Goal: Information Seeking & Learning: Learn about a topic

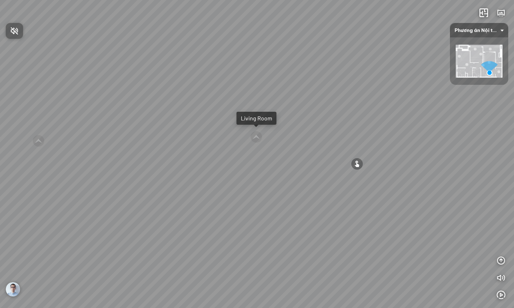
click at [501, 297] on div at bounding box center [257, 154] width 514 height 308
click at [503, 296] on icon "button" at bounding box center [500, 295] width 9 height 9
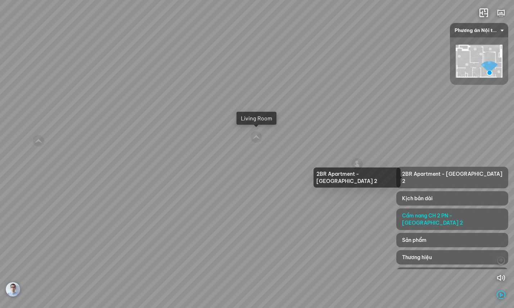
click at [437, 171] on span "2BR Apartment - [GEOGRAPHIC_DATA] 2" at bounding box center [452, 177] width 100 height 14
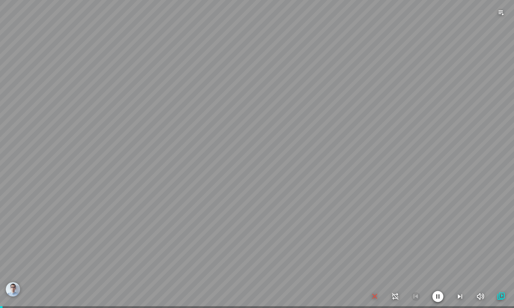
click at [438, 297] on icon "button" at bounding box center [437, 297] width 11 height 12
click at [499, 296] on icon "button" at bounding box center [500, 296] width 9 height 9
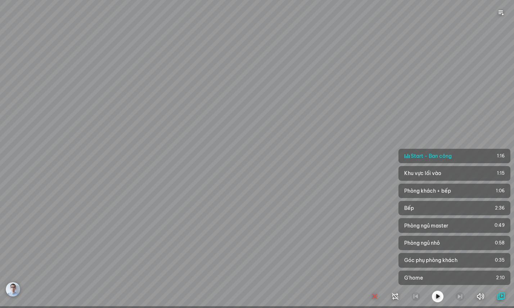
click at [492, 31] on div "Living Room" at bounding box center [257, 154] width 514 height 308
click at [373, 296] on icon "button" at bounding box center [374, 296] width 9 height 9
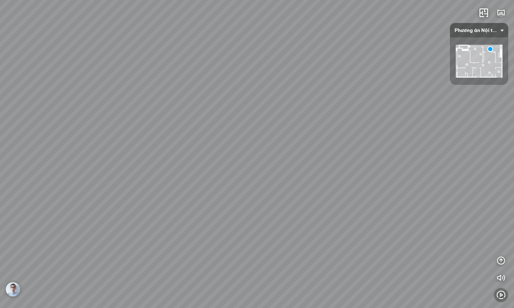
click at [502, 297] on icon "button" at bounding box center [500, 295] width 9 height 9
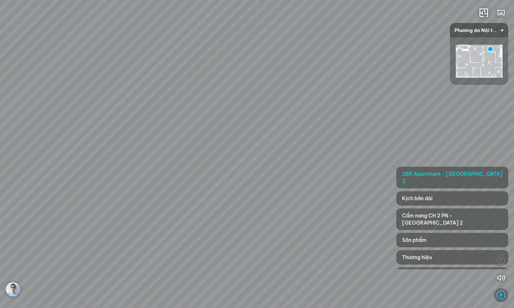
click at [498, 294] on icon "button" at bounding box center [500, 295] width 9 height 9
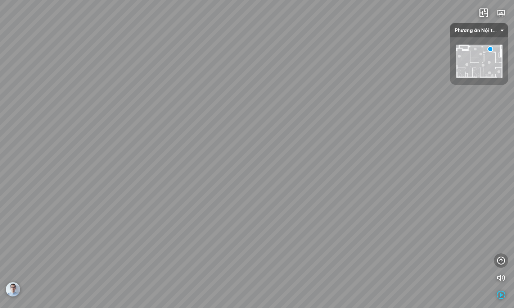
click at [498, 259] on icon "button" at bounding box center [500, 260] width 9 height 9
click at [500, 209] on icon "button" at bounding box center [500, 209] width 9 height 9
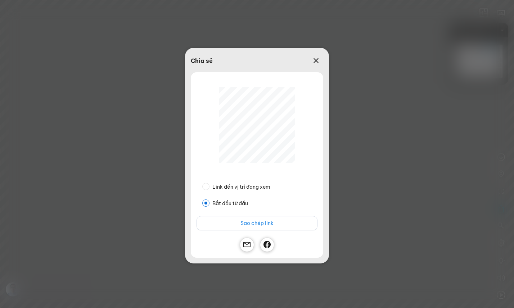
click at [273, 225] on button "Sao chép link" at bounding box center [256, 223] width 121 height 14
click at [251, 222] on span "Sao chép link" at bounding box center [256, 223] width 33 height 8
click at [314, 63] on icon at bounding box center [315, 60] width 9 height 9
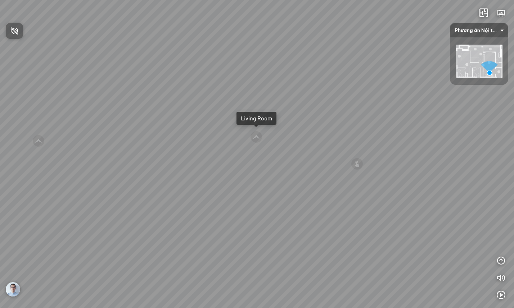
click at [15, 30] on icon "button" at bounding box center [14, 31] width 9 height 9
click at [499, 294] on icon "button" at bounding box center [500, 295] width 9 height 9
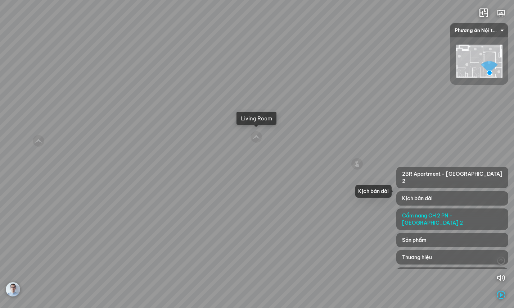
click at [448, 191] on div "Kịch bản dài" at bounding box center [452, 198] width 112 height 14
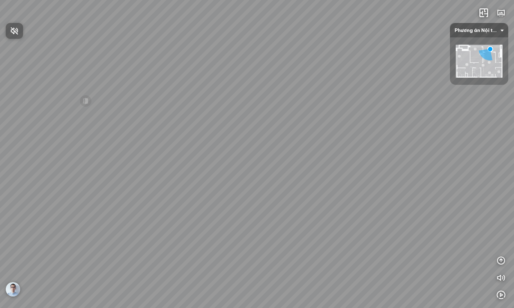
click at [11, 26] on button "Nhấn để bật âm thanh" at bounding box center [14, 31] width 17 height 16
click at [503, 298] on icon "button" at bounding box center [500, 295] width 9 height 9
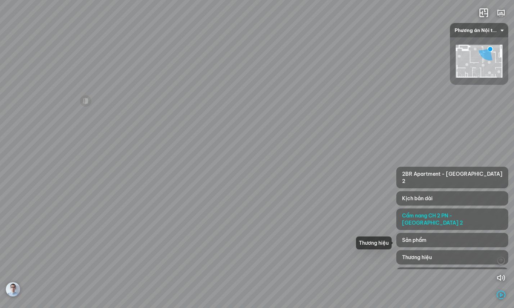
click at [450, 250] on div "Thương hiệu" at bounding box center [452, 257] width 112 height 14
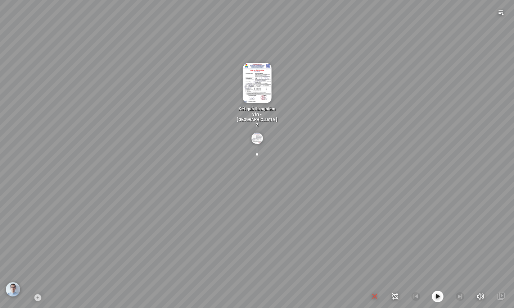
click at [377, 296] on icon "button" at bounding box center [374, 296] width 9 height 9
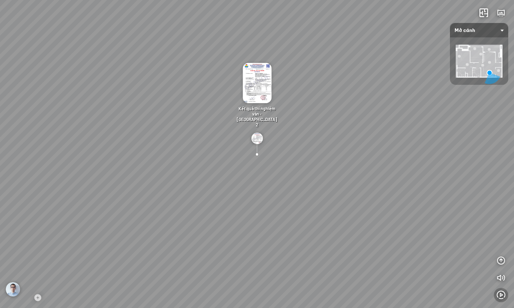
click at [500, 294] on icon "button" at bounding box center [500, 295] width 9 height 9
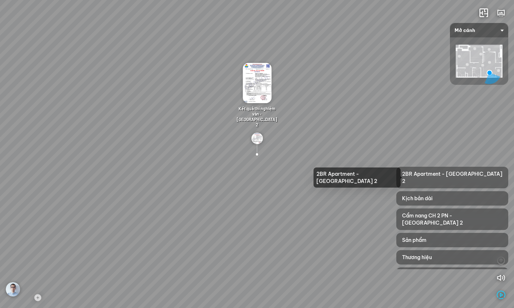
click at [466, 173] on span "2BR Apartment - [GEOGRAPHIC_DATA] 2" at bounding box center [452, 177] width 100 height 14
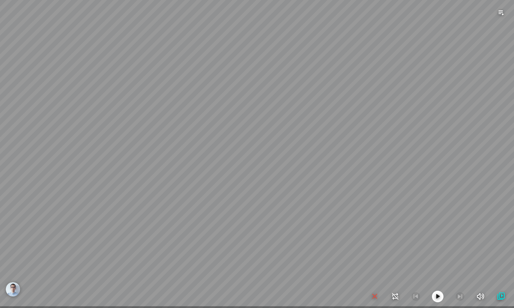
click at [498, 294] on icon "button" at bounding box center [500, 296] width 9 height 9
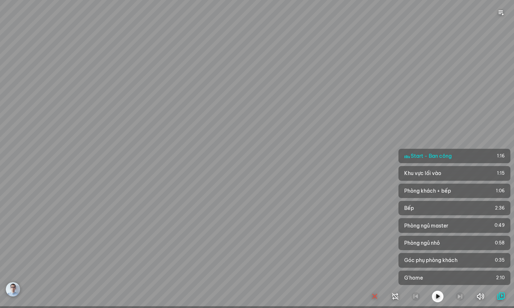
click at [439, 296] on icon "button" at bounding box center [437, 296] width 9 height 9
click at [464, 192] on span "Phòng khách + bếp" at bounding box center [448, 190] width 89 height 7
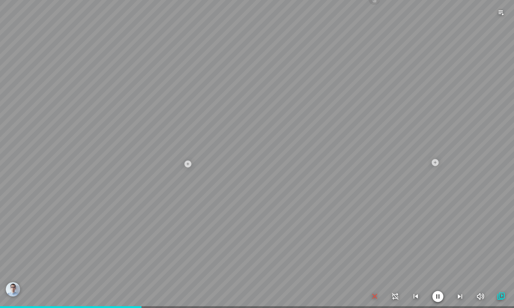
click at [500, 293] on icon "button" at bounding box center [500, 296] width 9 height 9
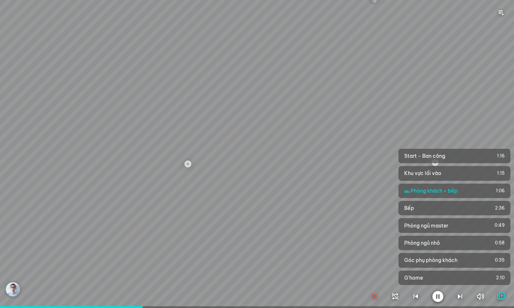
drag, startPoint x: 379, startPoint y: 297, endPoint x: 375, endPoint y: 297, distance: 4.3
click at [379, 297] on div at bounding box center [437, 297] width 135 height 12
click at [375, 297] on icon "button" at bounding box center [374, 296] width 9 height 9
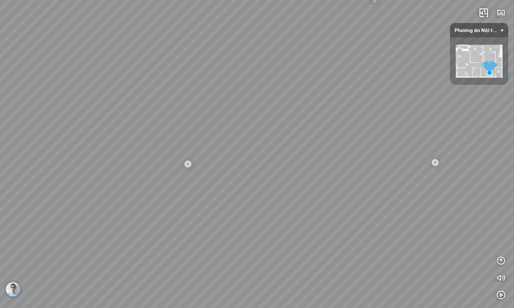
click at [375, 296] on div "Tủ giày minimalist - Large 4.890.000 VND Bàn ăn MDF chống ẩm, chống xước 2.890.…" at bounding box center [257, 154] width 514 height 308
drag, startPoint x: 292, startPoint y: 148, endPoint x: 266, endPoint y: 193, distance: 51.9
click at [266, 193] on div "Tủ giày minimalist - Large 4.890.000 VND Bàn ăn MDF chống ẩm, chống xước 2.890.…" at bounding box center [257, 154] width 514 height 308
click at [177, 188] on div "Tủ giày minimalist - Large 4.890.000 VND Bàn ăn MDF chống ẩm, chống xước 2.890.…" at bounding box center [257, 154] width 514 height 308
click at [249, 222] on div "Tủ giày minimalist - Large 4.890.000 VND Bàn ăn MDF chống ẩm, chống xước 2.890.…" at bounding box center [257, 154] width 514 height 308
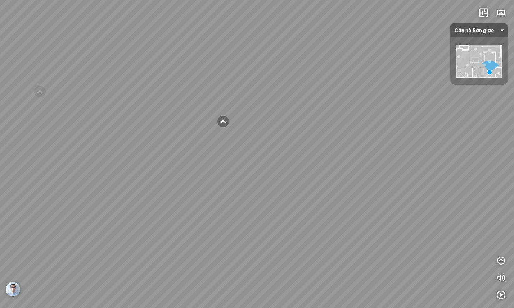
drag, startPoint x: 247, startPoint y: 164, endPoint x: 408, endPoint y: 173, distance: 161.0
click at [396, 170] on div "Entrance Living Room Dinning Area Hide Doors Hide Doors" at bounding box center [257, 154] width 514 height 308
drag, startPoint x: 358, startPoint y: 168, endPoint x: 464, endPoint y: 171, distance: 105.8
click at [460, 170] on div "Entrance Living Room Dinning Area Hide Doors Hide Doors" at bounding box center [257, 154] width 514 height 308
drag, startPoint x: 384, startPoint y: 153, endPoint x: 427, endPoint y: 154, distance: 42.5
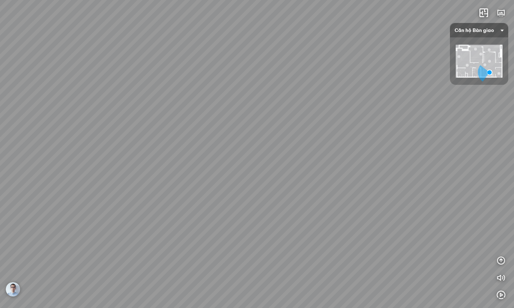
click at [425, 154] on div "Entrance Living Room Dinning Area Hide Doors Hide Doors" at bounding box center [257, 154] width 514 height 308
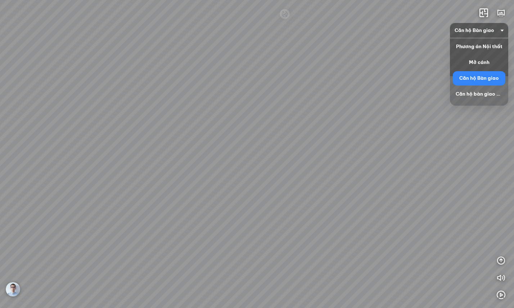
click at [493, 29] on span "Căn hộ Bàn giao" at bounding box center [478, 30] width 49 height 14
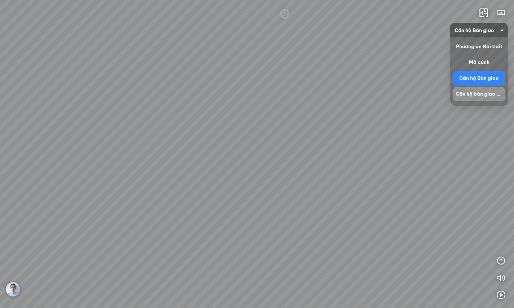
click at [482, 97] on div "Căn hộ bàn giao - Mở cánh" at bounding box center [478, 94] width 47 height 9
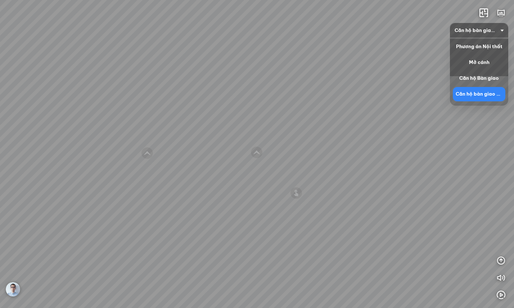
click at [488, 31] on span "Căn hộ bàn giao - Mở cánh" at bounding box center [478, 30] width 49 height 14
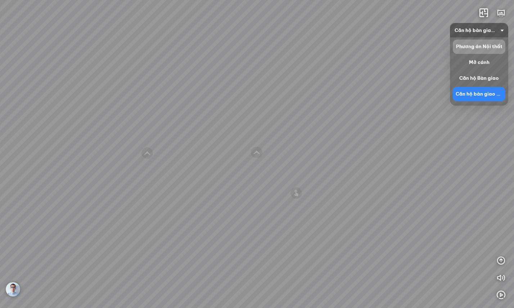
click at [490, 50] on div "Phương án Nội thất" at bounding box center [478, 46] width 47 height 9
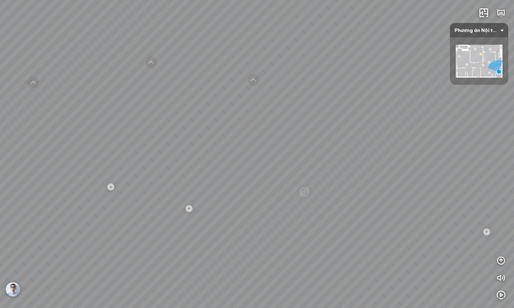
drag, startPoint x: 274, startPoint y: 183, endPoint x: 387, endPoint y: 116, distance: 131.6
click at [385, 116] on div "Tủ giày minimalist - Large 4.890.000 VND Bàn ăn MDF chống ẩm, chống xước 2.890.…" at bounding box center [257, 154] width 514 height 308
drag, startPoint x: 206, startPoint y: 191, endPoint x: 220, endPoint y: 182, distance: 16.5
click at [206, 191] on div "Tủ giày minimalist - Large 4.890.000 VND Bàn ăn MDF chống ẩm, chống xước 2.890.…" at bounding box center [257, 154] width 514 height 308
drag, startPoint x: 274, startPoint y: 197, endPoint x: 265, endPoint y: 234, distance: 37.6
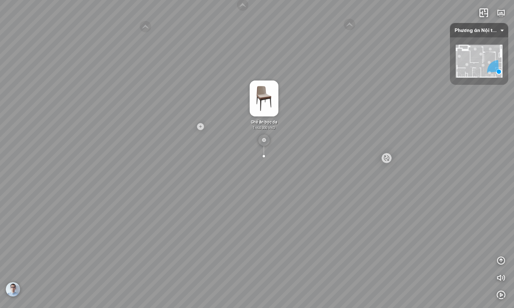
click at [265, 234] on div "Tủ giày minimalist - Large 4.890.000 VND Bàn ăn MDF chống ẩm, chống xước 2.890.…" at bounding box center [257, 154] width 514 height 308
click at [323, 180] on div "Tủ giày minimalist - Large 4.890.000 VND Bàn ăn MDF chống ẩm, chống xước 2.890.…" at bounding box center [257, 154] width 514 height 308
drag, startPoint x: 336, startPoint y: 149, endPoint x: 343, endPoint y: 183, distance: 34.6
click at [343, 183] on div at bounding box center [257, 154] width 514 height 308
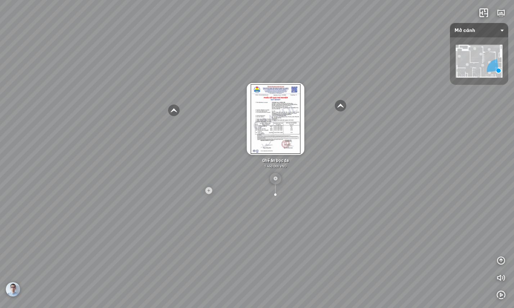
click at [340, 227] on div "Tủ giày minimalist - Large 4.890.000 VND Gương tròn 540.000 VND Ghế ăn bọc da 1…" at bounding box center [257, 154] width 514 height 308
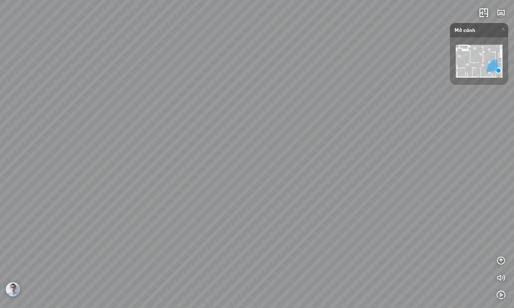
click at [336, 223] on div at bounding box center [257, 154] width 514 height 308
drag, startPoint x: 208, startPoint y: 210, endPoint x: 462, endPoint y: 201, distance: 254.8
click at [505, 199] on div "Living Room" at bounding box center [257, 154] width 514 height 308
click at [248, 232] on div "Living Room" at bounding box center [257, 154] width 514 height 308
drag, startPoint x: 285, startPoint y: 200, endPoint x: 144, endPoint y: 233, distance: 145.3
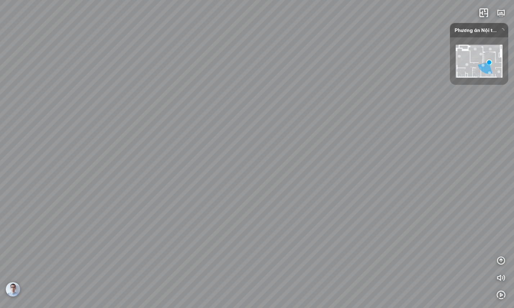
click at [144, 233] on div at bounding box center [257, 154] width 514 height 308
drag, startPoint x: 228, startPoint y: 215, endPoint x: 359, endPoint y: 222, distance: 130.7
click at [370, 222] on div "Kệ TV minimalist 3.380.000 VND Bàn trà đôi MDF chống ẩm, chống xước 2.890.000 V…" at bounding box center [257, 154] width 514 height 308
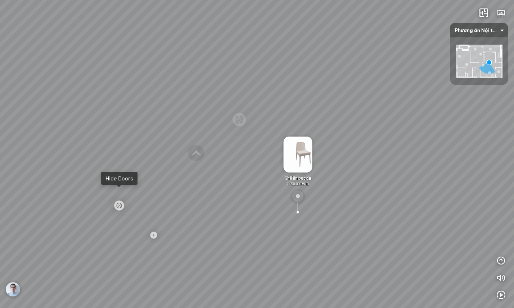
click at [118, 201] on div at bounding box center [118, 205] width 29 height 29
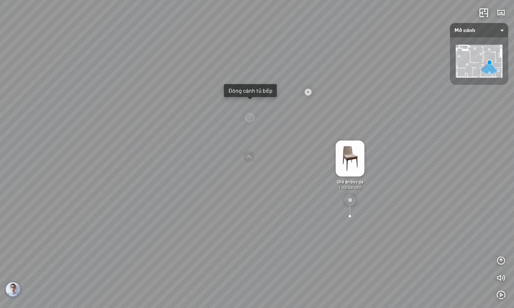
drag, startPoint x: 136, startPoint y: 140, endPoint x: 204, endPoint y: 142, distance: 68.0
click at [202, 142] on div "Sofa văng bọc nỉ 6.990.000 VND Bàn ăn MDF chống ẩm, chống xước 2.890.000 VND Bà…" at bounding box center [257, 154] width 514 height 308
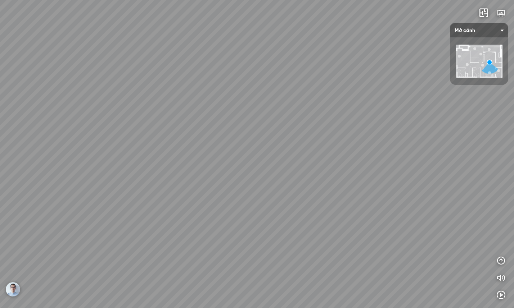
drag, startPoint x: 206, startPoint y: 140, endPoint x: 217, endPoint y: 141, distance: 10.8
click at [217, 141] on div "Sofa văng bọc nỉ 6.990.000 VND Bàn ăn MDF chống ẩm, chống xước 2.890.000 VND Bà…" at bounding box center [257, 154] width 514 height 308
click at [285, 115] on div at bounding box center [282, 116] width 29 height 29
click at [498, 256] on icon "button" at bounding box center [500, 260] width 9 height 9
click at [501, 242] on icon "button" at bounding box center [500, 243] width 9 height 9
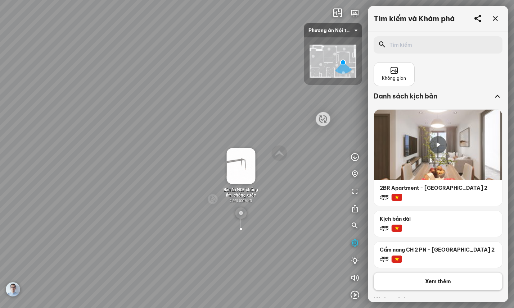
click at [456, 284] on button "Xem thêm" at bounding box center [437, 282] width 129 height 18
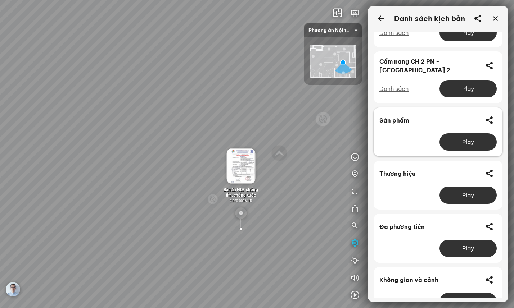
scroll to position [114, 0]
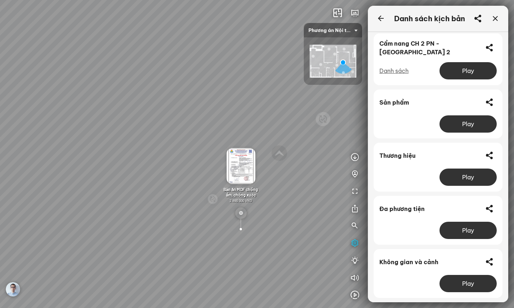
drag, startPoint x: 379, startPoint y: 17, endPoint x: 383, endPoint y: 18, distance: 3.9
click at [379, 17] on icon at bounding box center [380, 18] width 9 height 9
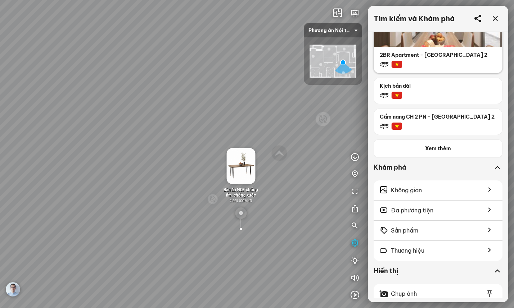
scroll to position [230, 0]
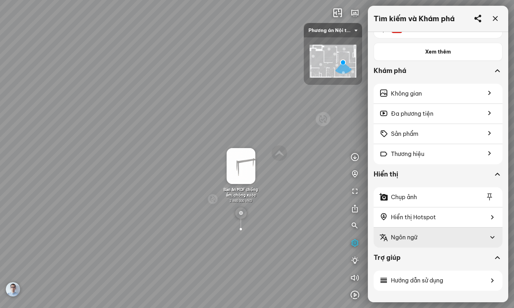
click at [458, 233] on div "Ngôn ngữ" at bounding box center [431, 237] width 105 height 9
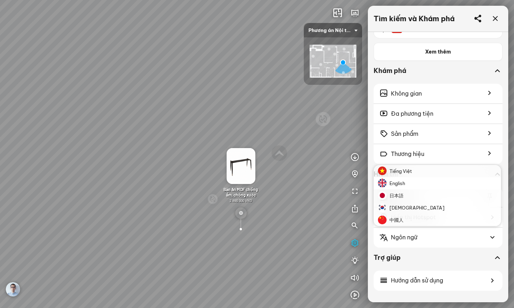
click at [421, 183] on li "English" at bounding box center [436, 183] width 127 height 12
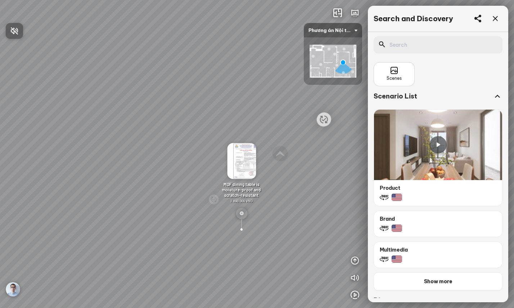
click at [446, 284] on div at bounding box center [257, 154] width 514 height 308
click at [433, 284] on span "Show more" at bounding box center [438, 281] width 28 height 7
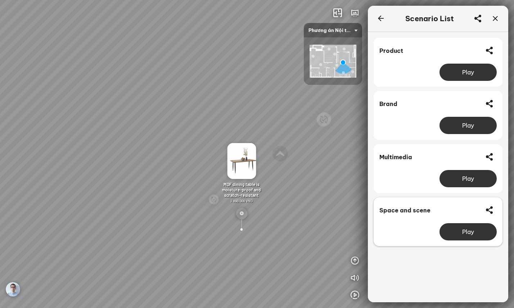
click at [471, 236] on div "Play" at bounding box center [467, 231] width 57 height 17
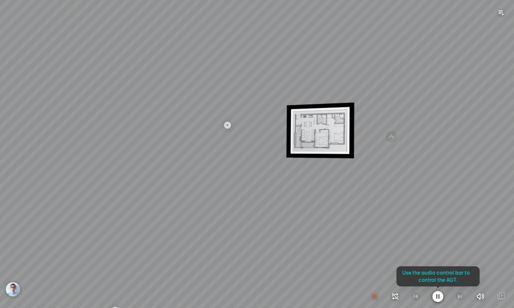
drag, startPoint x: 294, startPoint y: 212, endPoint x: 376, endPoint y: 220, distance: 82.4
click at [376, 220] on div at bounding box center [257, 154] width 514 height 308
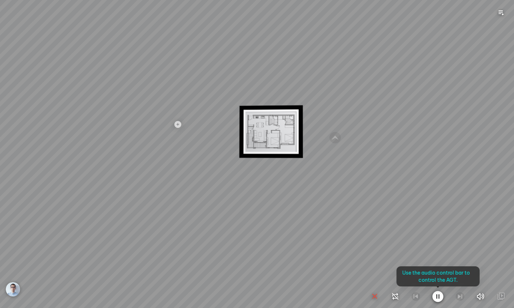
drag, startPoint x: 282, startPoint y: 181, endPoint x: 389, endPoint y: 255, distance: 130.0
click at [338, 191] on div at bounding box center [257, 154] width 514 height 308
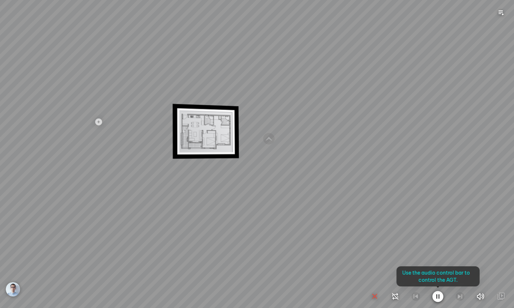
click at [440, 297] on icon "button" at bounding box center [437, 297] width 11 height 12
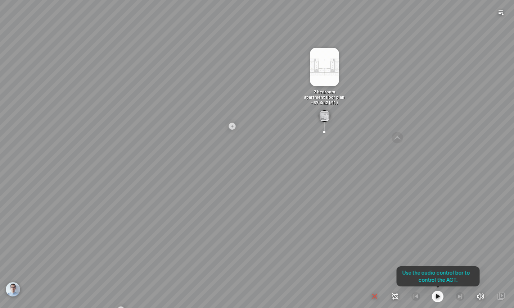
drag, startPoint x: 235, startPoint y: 173, endPoint x: 353, endPoint y: 174, distance: 118.0
click at [353, 174] on div "Minimalist shoe cabinet - Large 4.890.000 VND MDF dining table is moisture-proo…" at bounding box center [257, 154] width 514 height 308
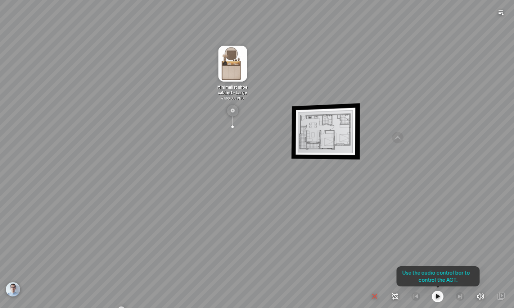
click at [233, 125] on div at bounding box center [232, 126] width 21 height 21
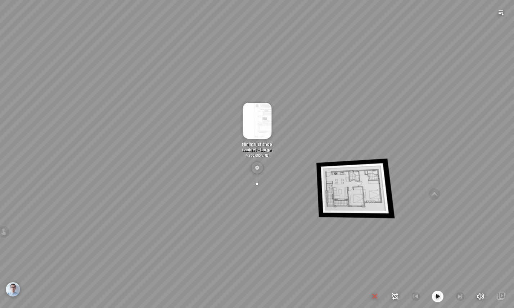
click at [259, 122] on img at bounding box center [256, 121] width 29 height 36
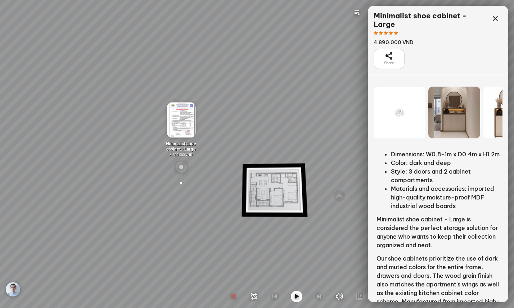
click at [410, 119] on div at bounding box center [399, 113] width 52 height 52
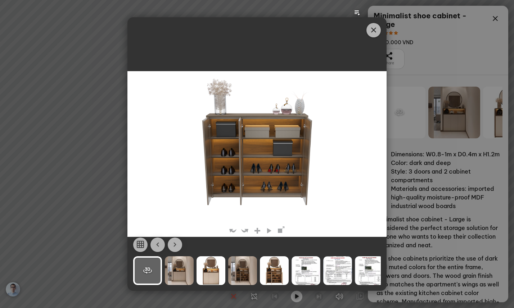
drag, startPoint x: 304, startPoint y: 160, endPoint x: 277, endPoint y: 154, distance: 27.7
click at [277, 154] on img at bounding box center [257, 154] width 166 height 166
click at [269, 228] on link at bounding box center [269, 231] width 8 height 9
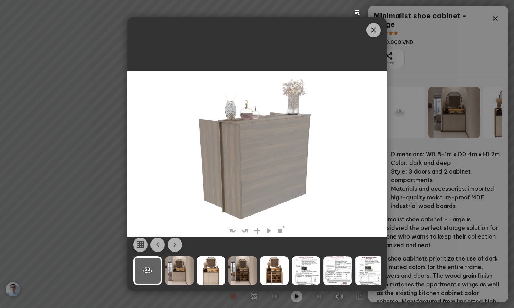
drag, startPoint x: 270, startPoint y: 206, endPoint x: 282, endPoint y: 197, distance: 15.1
click at [349, 197] on div "Clik ©" at bounding box center [256, 154] width 259 height 166
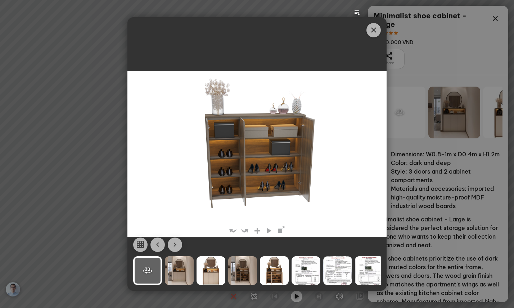
drag, startPoint x: 239, startPoint y: 192, endPoint x: 329, endPoint y: 178, distance: 91.0
click at [329, 178] on img at bounding box center [257, 154] width 166 height 166
drag, startPoint x: 183, startPoint y: 269, endPoint x: 192, endPoint y: 270, distance: 9.4
click at [184, 269] on div at bounding box center [179, 270] width 29 height 29
click at [182, 269] on div at bounding box center [179, 270] width 29 height 29
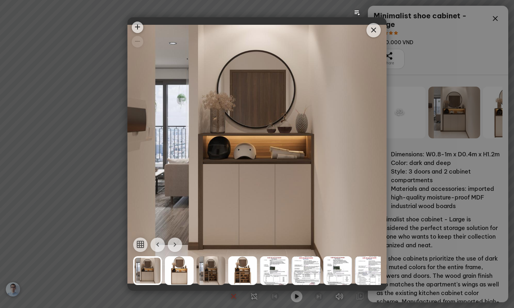
click at [184, 269] on div at bounding box center [179, 270] width 29 height 29
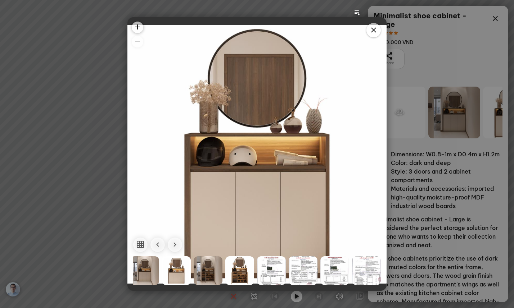
click at [204, 269] on div at bounding box center [207, 270] width 29 height 29
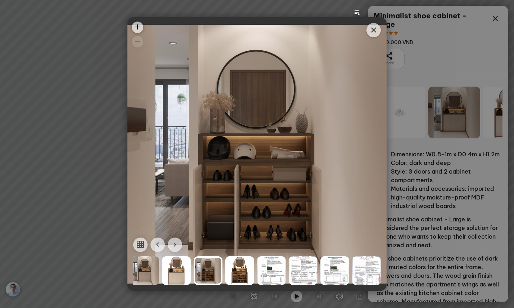
click at [264, 270] on div at bounding box center [271, 270] width 29 height 29
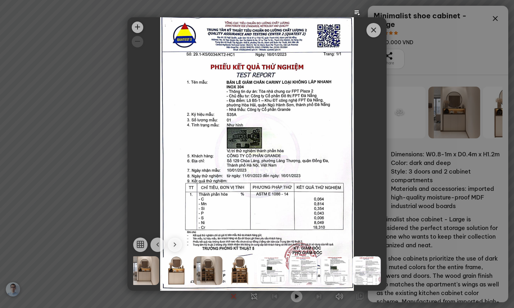
click at [301, 270] on div at bounding box center [302, 270] width 29 height 29
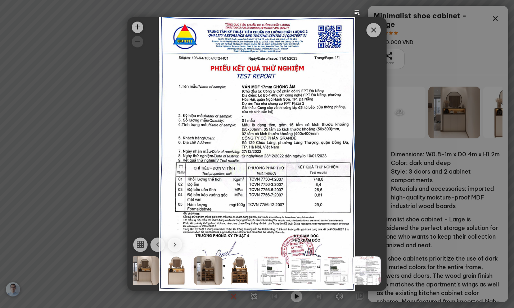
click at [362, 272] on div at bounding box center [366, 270] width 29 height 29
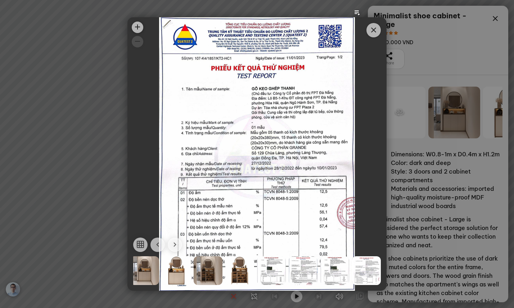
click at [146, 247] on button "button" at bounding box center [140, 245] width 14 height 14
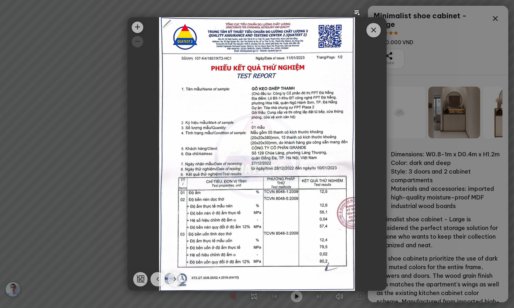
click at [375, 32] on icon "Close" at bounding box center [373, 30] width 9 height 9
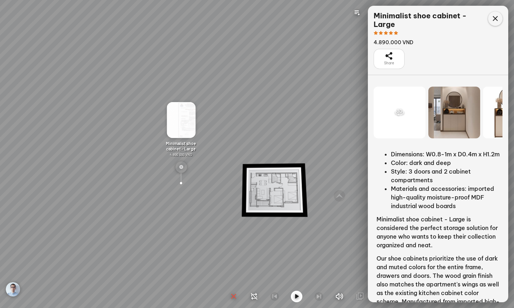
click at [495, 18] on icon at bounding box center [495, 18] width 9 height 9
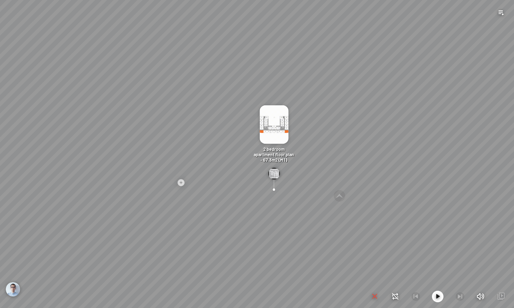
click at [278, 121] on img at bounding box center [273, 124] width 29 height 38
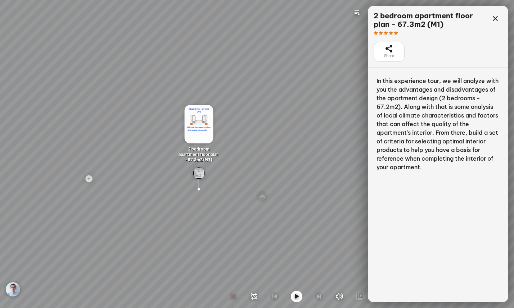
drag, startPoint x: 225, startPoint y: 202, endPoint x: 270, endPoint y: 134, distance: 81.5
click at [297, 114] on div "Minimalist shoe cabinet - Large 4.890.000 VND MDF dining table is moisture-proo…" at bounding box center [257, 154] width 514 height 308
drag, startPoint x: 295, startPoint y: 148, endPoint x: 306, endPoint y: 148, distance: 11.1
click at [309, 147] on div "Minimalist shoe cabinet - Large 4.890.000 VND MDF dining table is moisture-proo…" at bounding box center [257, 154] width 514 height 308
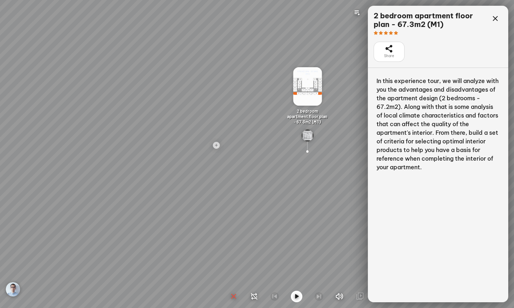
drag, startPoint x: 296, startPoint y: 149, endPoint x: 353, endPoint y: 134, distance: 58.8
click at [353, 134] on div "Minimalist shoe cabinet - Large 4.890.000 VND MDF dining table is moisture-proo…" at bounding box center [257, 154] width 514 height 308
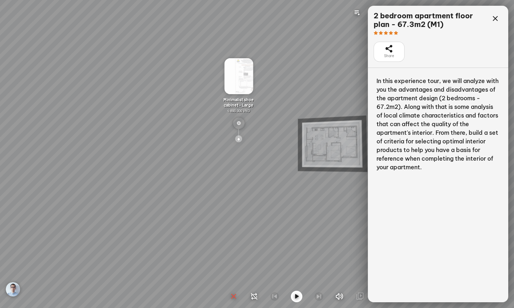
drag, startPoint x: 320, startPoint y: 120, endPoint x: 368, endPoint y: 101, distance: 52.4
click at [368, 101] on div "Minimalist shoe cabinet - Large 4.890.000 VND MDF dining table is moisture-proo…" at bounding box center [257, 154] width 514 height 308
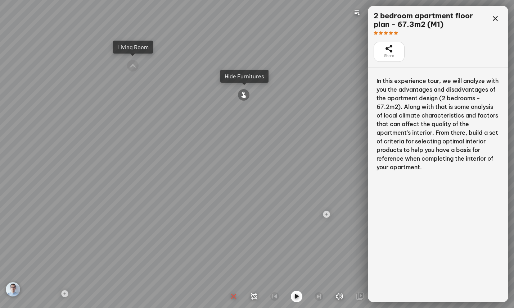
click at [241, 94] on div at bounding box center [243, 95] width 12 height 12
drag, startPoint x: 264, startPoint y: 107, endPoint x: 160, endPoint y: 136, distance: 107.5
click at [160, 136] on div "Entrance Living Room Dinning Area Hide Doors Hide Doors" at bounding box center [257, 154] width 514 height 308
drag, startPoint x: 211, startPoint y: 93, endPoint x: 178, endPoint y: 97, distance: 34.1
click at [150, 95] on div "Entrance Living Room Dinning Area Hide Doors Hide Doors" at bounding box center [257, 154] width 514 height 308
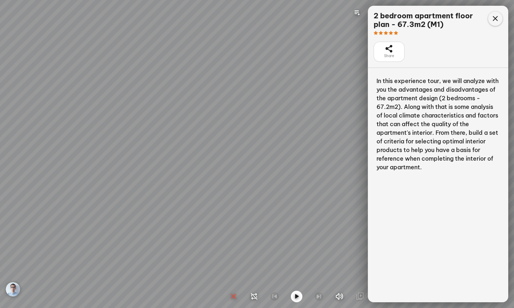
click at [497, 17] on icon at bounding box center [495, 18] width 9 height 9
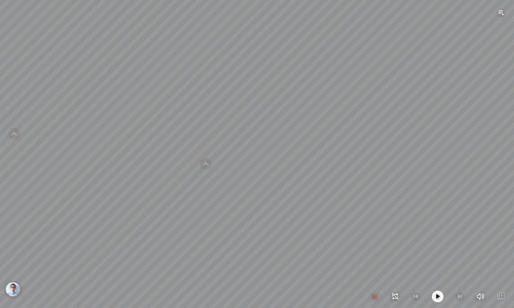
drag, startPoint x: 243, startPoint y: 145, endPoint x: 420, endPoint y: 177, distance: 180.1
click at [435, 177] on div "Entrance Living Room Dinning Area Hide Doors Hide Doors" at bounding box center [257, 154] width 514 height 308
click at [373, 296] on icon "button" at bounding box center [374, 296] width 9 height 9
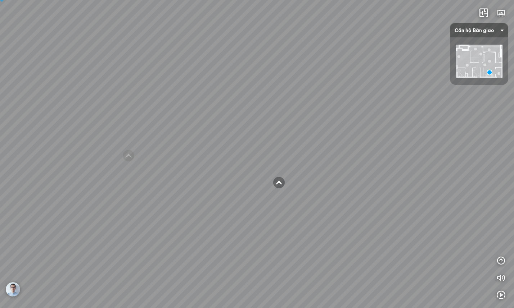
click at [300, 282] on div "Entrance Living Room Dinning Area Hide Doors Hide Doors" at bounding box center [257, 154] width 514 height 308
drag, startPoint x: 282, startPoint y: 236, endPoint x: 449, endPoint y: 204, distance: 170.4
click at [451, 204] on div "Kitchen Dinning Area Hide Doors Hide Doors" at bounding box center [257, 154] width 514 height 308
drag, startPoint x: 150, startPoint y: 187, endPoint x: 364, endPoint y: 189, distance: 214.3
click at [372, 187] on div "Kitchen Dinning Area Hide Doors Hide Doors" at bounding box center [257, 154] width 514 height 308
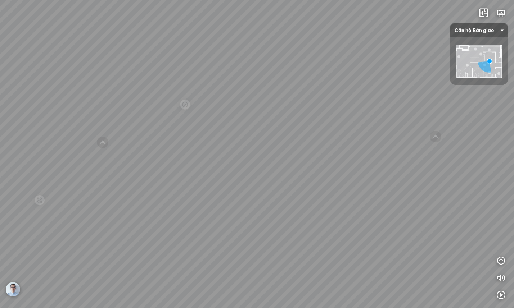
drag, startPoint x: 270, startPoint y: 184, endPoint x: 371, endPoint y: 197, distance: 101.9
click at [371, 197] on div "Kitchen Dinning Area Hide Doors Hide Doors" at bounding box center [257, 154] width 514 height 308
click at [294, 119] on div at bounding box center [292, 119] width 29 height 29
drag, startPoint x: 298, startPoint y: 177, endPoint x: 286, endPoint y: 142, distance: 36.9
click at [286, 142] on div "Loggia Dinning Area Display Doors Display Doors Kitchen" at bounding box center [257, 154] width 514 height 308
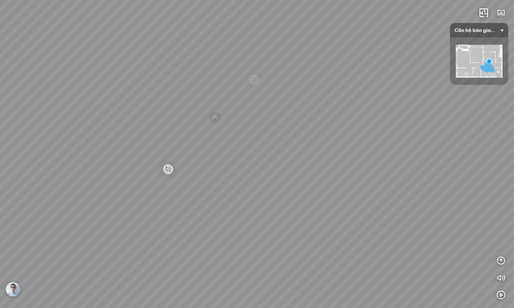
click at [256, 232] on div "Loggia Dinning Area Display Doors Display Doors Kitchen" at bounding box center [257, 154] width 514 height 308
click at [292, 242] on div "Loggia Dinning Area Display Doors Display Doors Kitchen" at bounding box center [257, 154] width 514 height 308
click at [218, 119] on div at bounding box center [215, 117] width 12 height 12
drag, startPoint x: 218, startPoint y: 137, endPoint x: 264, endPoint y: 13, distance: 132.7
click at [263, 14] on div "Dinning Area Living Room Entrance Display Doors Display Doors" at bounding box center [257, 154] width 514 height 308
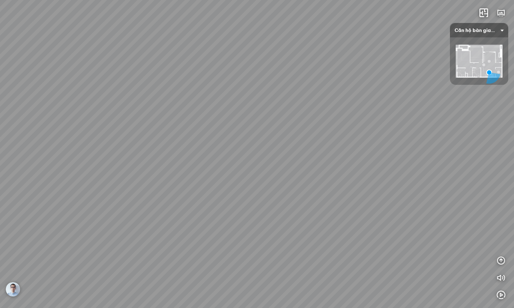
drag, startPoint x: 208, startPoint y: 102, endPoint x: 348, endPoint y: 246, distance: 200.9
click at [348, 246] on div "Dinning Area Living Room Entrance Display Doors Display Doors" at bounding box center [257, 154] width 514 height 308
drag, startPoint x: 330, startPoint y: 140, endPoint x: 156, endPoint y: 200, distance: 183.9
click at [156, 200] on div "Dinning Area Living Room Entrance Display Doors Display Doors" at bounding box center [257, 154] width 514 height 308
drag, startPoint x: 277, startPoint y: 156, endPoint x: 165, endPoint y: 131, distance: 115.5
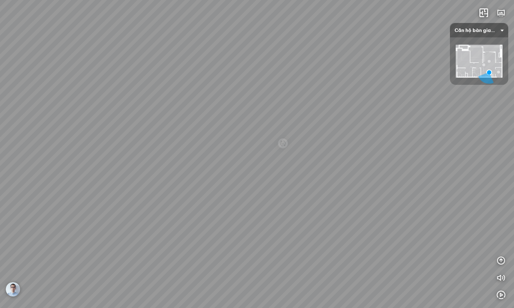
click at [165, 131] on div "Dinning Area Living Room Entrance Display Doors Display Doors" at bounding box center [257, 154] width 514 height 308
click at [256, 136] on div at bounding box center [257, 137] width 29 height 29
drag, startPoint x: 268, startPoint y: 217, endPoint x: 247, endPoint y: 62, distance: 156.7
click at [247, 62] on div "Entrance Living Room Dinning Area Hide Doors Hide Doors" at bounding box center [257, 154] width 514 height 308
drag, startPoint x: 241, startPoint y: 136, endPoint x: 368, endPoint y: 135, distance: 127.0
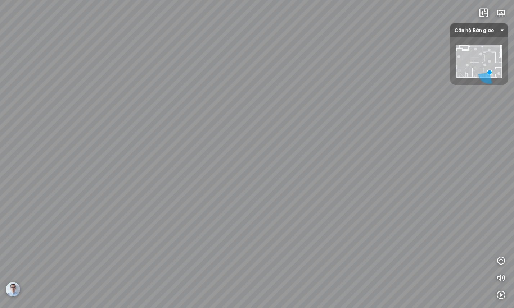
click at [359, 135] on div "Entrance Living Room Dinning Area Hide Doors Hide Doors" at bounding box center [257, 154] width 514 height 308
drag, startPoint x: 323, startPoint y: 147, endPoint x: 374, endPoint y: 157, distance: 51.6
click at [378, 158] on div "Entrance Living Room Dinning Area Hide Doors Hide Doors" at bounding box center [257, 154] width 514 height 308
drag, startPoint x: 228, startPoint y: 149, endPoint x: 343, endPoint y: 178, distance: 119.1
click at [339, 177] on div "Entrance Living Room Dinning Area Hide Doors Hide Doors" at bounding box center [257, 154] width 514 height 308
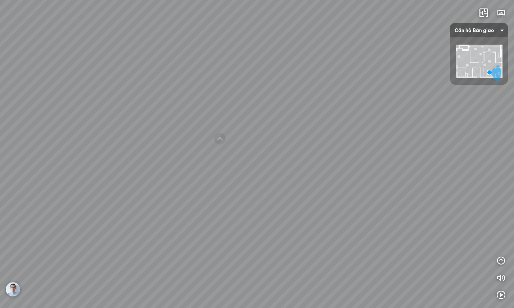
drag, startPoint x: 192, startPoint y: 173, endPoint x: 462, endPoint y: 154, distance: 270.8
click at [462, 154] on div "Entrance Living Room Dinning Area Hide Doors Hide Doors" at bounding box center [257, 154] width 514 height 308
drag, startPoint x: 256, startPoint y: 162, endPoint x: 181, endPoint y: 171, distance: 76.4
click at [108, 178] on div "Entrance Living Room Dinning Area Hide Doors Hide Doors" at bounding box center [257, 154] width 514 height 308
drag, startPoint x: 313, startPoint y: 166, endPoint x: 86, endPoint y: 187, distance: 227.9
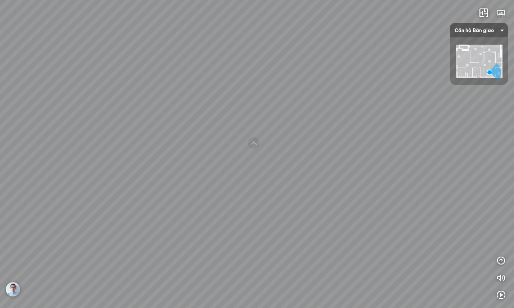
click at [89, 187] on div "Entrance Living Room Dinning Area Hide Doors Hide Doors" at bounding box center [257, 154] width 514 height 308
drag, startPoint x: 331, startPoint y: 144, endPoint x: 189, endPoint y: 123, distance: 143.2
click at [183, 126] on div "Entrance Living Room Dinning Area Hide Doors Hide Doors" at bounding box center [257, 154] width 514 height 308
click at [503, 29] on span "Căn hộ Bàn giao" at bounding box center [478, 30] width 49 height 14
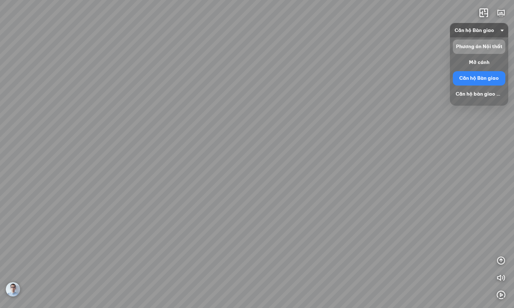
click at [490, 46] on div "Phương án Nội thất" at bounding box center [478, 46] width 47 height 9
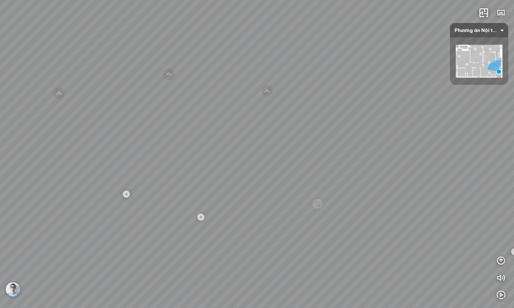
drag, startPoint x: 266, startPoint y: 185, endPoint x: 406, endPoint y: 124, distance: 151.9
click at [406, 124] on div "Minimalist shoe cabinet - Large 4.890.000 VND MDF dining table is moisture-proo…" at bounding box center [257, 154] width 514 height 308
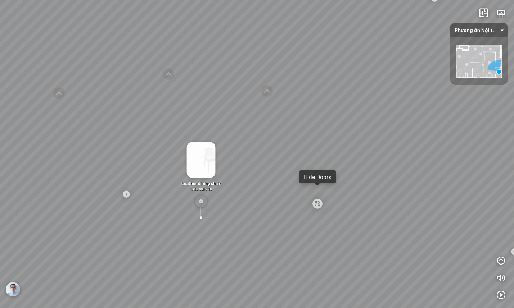
click at [317, 204] on div at bounding box center [316, 204] width 29 height 29
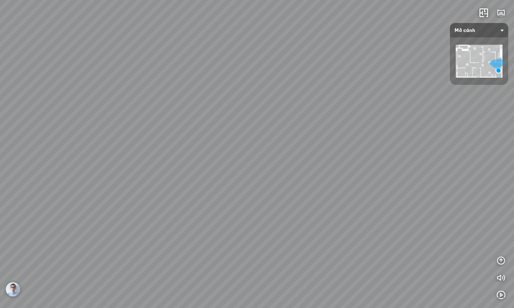
drag, startPoint x: 377, startPoint y: 187, endPoint x: 298, endPoint y: 181, distance: 79.4
click at [292, 179] on div "Minimalist shoe cabinet - Large 4.890.000 VND MDF dining table is moisture-proo…" at bounding box center [257, 154] width 514 height 308
drag, startPoint x: 356, startPoint y: 150, endPoint x: 391, endPoint y: 213, distance: 72.1
click at [377, 213] on div "Minimalist shoe cabinet - Large 4.890.000 VND MDF dining table is moisture-proo…" at bounding box center [257, 154] width 514 height 308
drag, startPoint x: 313, startPoint y: 172, endPoint x: 395, endPoint y: 94, distance: 112.7
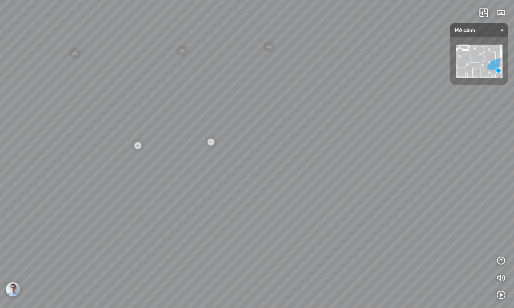
click at [395, 94] on div "Minimalist shoe cabinet - Large 4.890.000 VND MDF dining table is moisture-proo…" at bounding box center [257, 154] width 514 height 308
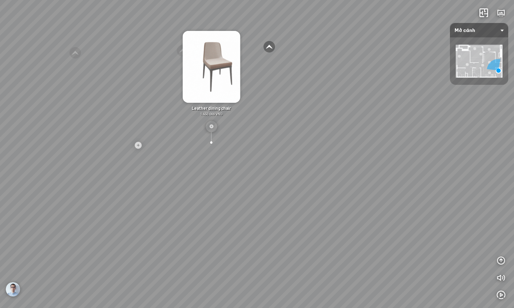
click at [250, 207] on div "Minimalist shoe cabinet - Large 4.890.000 VND MDF dining table is moisture-proo…" at bounding box center [257, 154] width 514 height 308
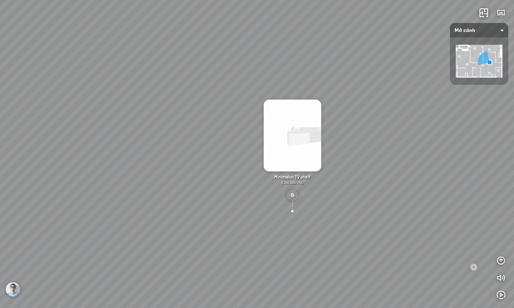
drag, startPoint x: 217, startPoint y: 140, endPoint x: 332, endPoint y: 192, distance: 126.0
click at [338, 193] on div "Felt-covered sofa 6.990.000 VND Leather dining chair 1.450.000 VND MDF dining t…" at bounding box center [257, 154] width 514 height 308
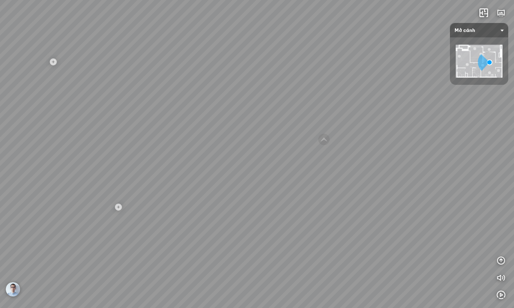
drag, startPoint x: 211, startPoint y: 164, endPoint x: 552, endPoint y: 189, distance: 341.8
click at [513, 189] on html "Felt-covered sofa 6.990.000 VND Leather dining chair 1.450.000 VND MDF dining t…" at bounding box center [257, 154] width 514 height 308
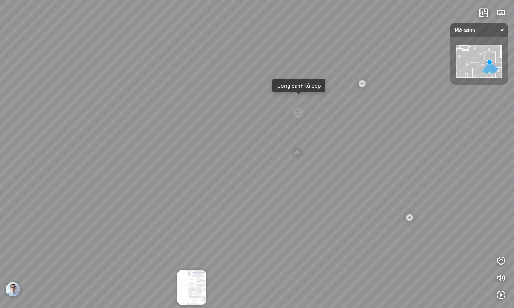
click at [305, 87] on div "Đóng cánh tủ bếp" at bounding box center [299, 85] width 44 height 7
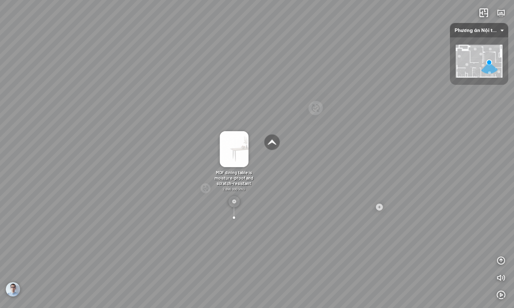
drag, startPoint x: 325, startPoint y: 203, endPoint x: 272, endPoint y: 192, distance: 54.7
click at [273, 192] on div "Minimalist TV shelf 3.380.000 VND Double MDF tea table is moisture-proof and sc…" at bounding box center [257, 154] width 514 height 308
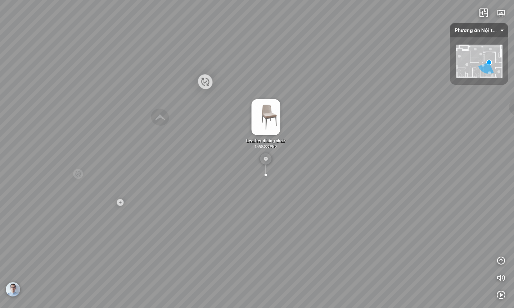
drag
click at [307, 185] on div "Minimalist TV shelf 3.380.000 VND Double MDF tea table is moisture-proof and sc…" at bounding box center [257, 154] width 514 height 308
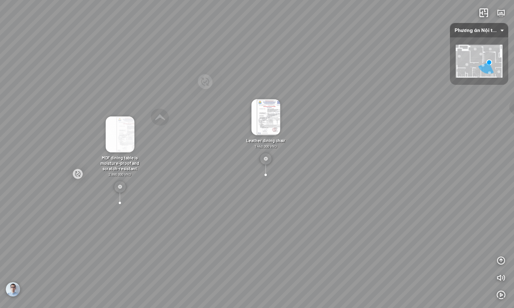
click at [120, 202] on div at bounding box center [119, 202] width 21 height 21
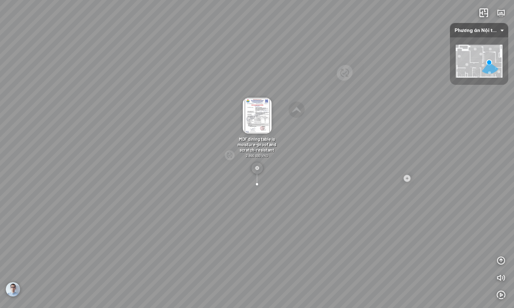
click at [258, 119] on img at bounding box center [256, 116] width 29 height 36
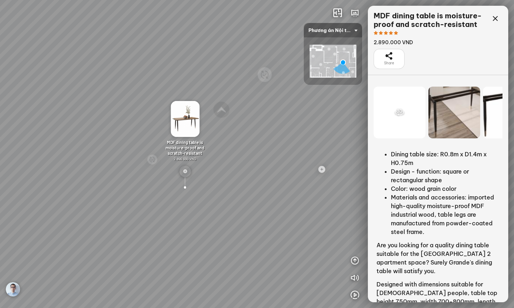
click at [411, 129] on div at bounding box center [399, 113] width 52 height 52
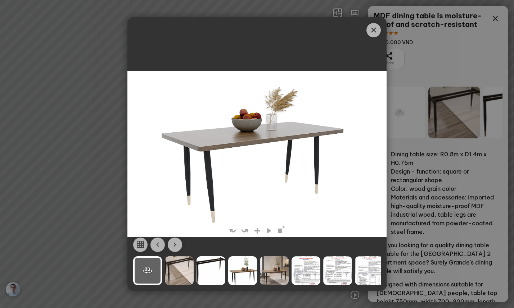
drag, startPoint x: 319, startPoint y: 170, endPoint x: 293, endPoint y: 161, distance: 28.1
click at [281, 169] on img at bounding box center [256, 154] width 255 height 166
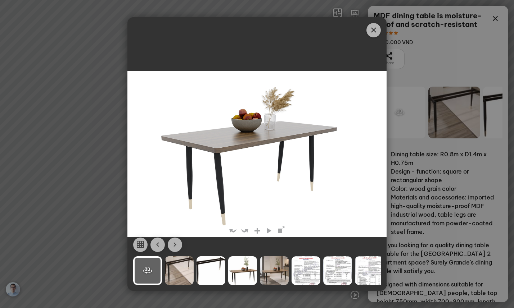
click at [369, 31] on icon "Close" at bounding box center [373, 30] width 9 height 9
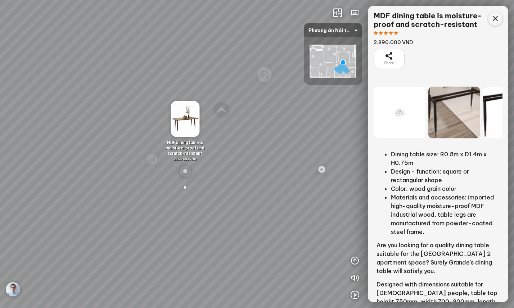
click at [501, 17] on div at bounding box center [495, 19] width 14 height 14
